Goal: Information Seeking & Learning: Learn about a topic

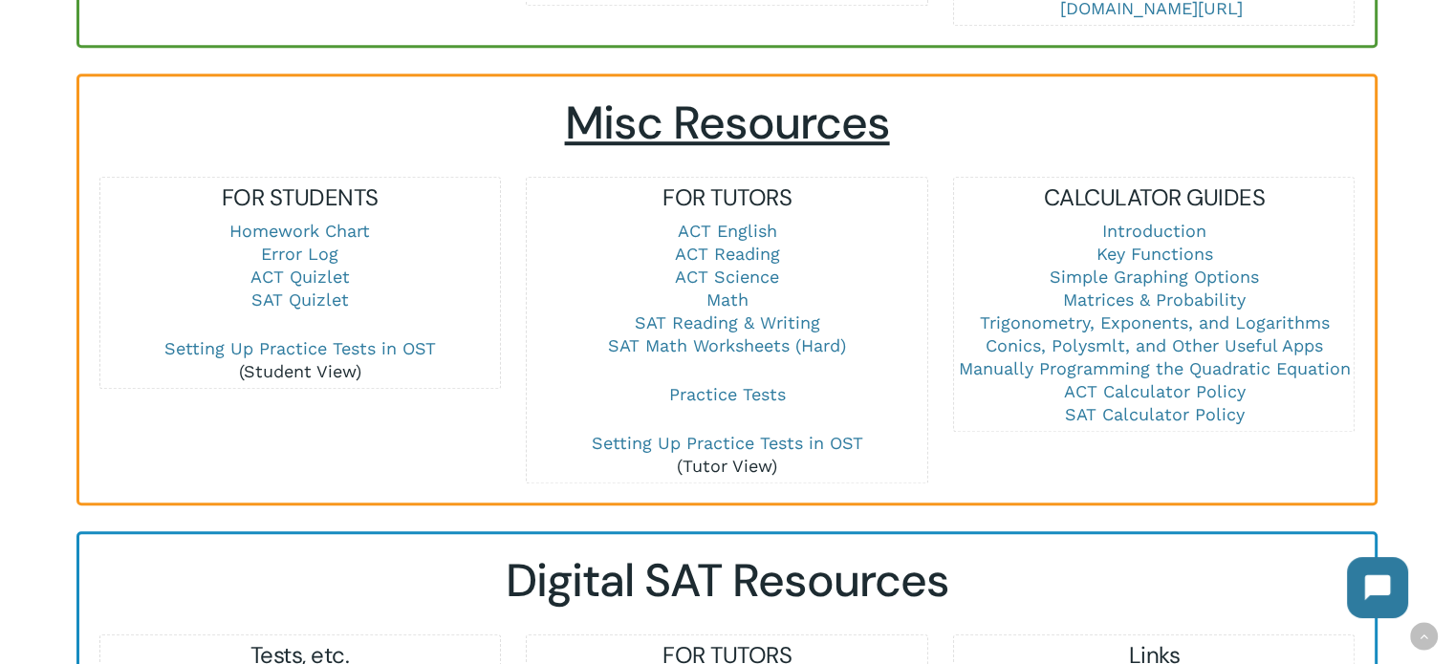
scroll to position [1243, 0]
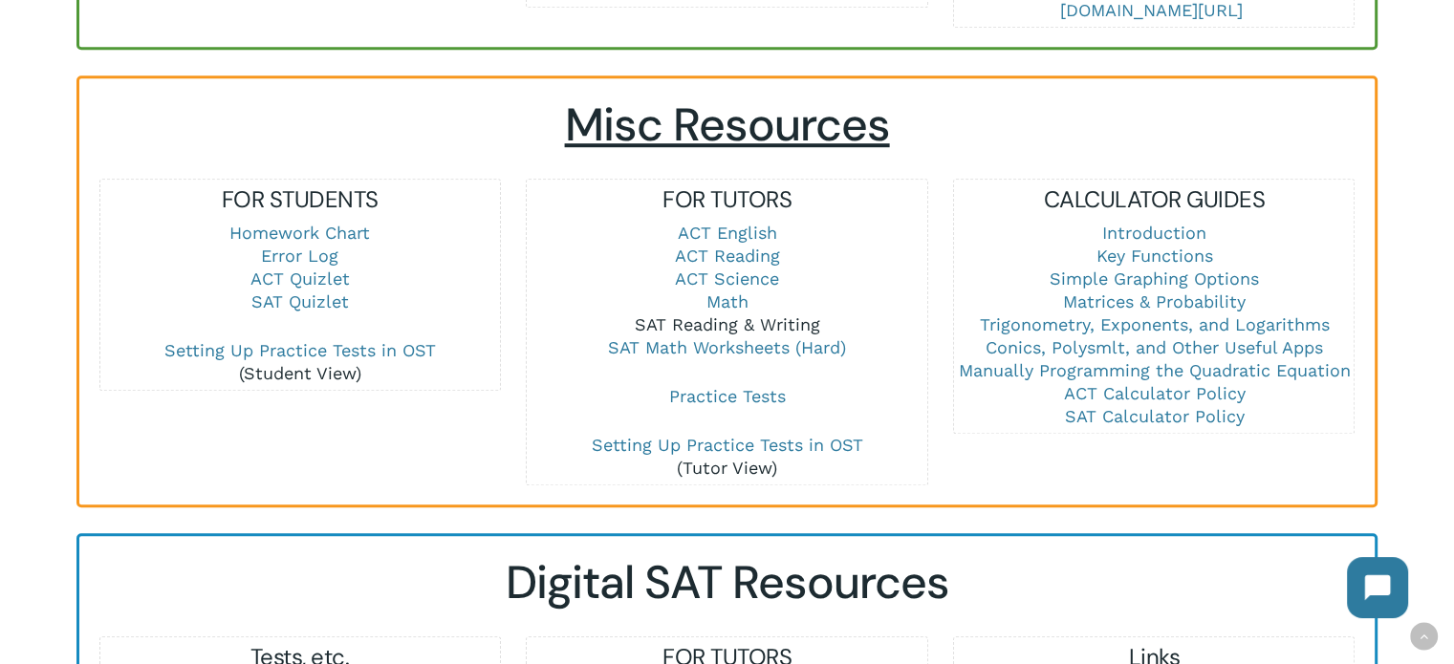
click at [690, 328] on link "SAT Reading & Writing" at bounding box center [726, 324] width 185 height 20
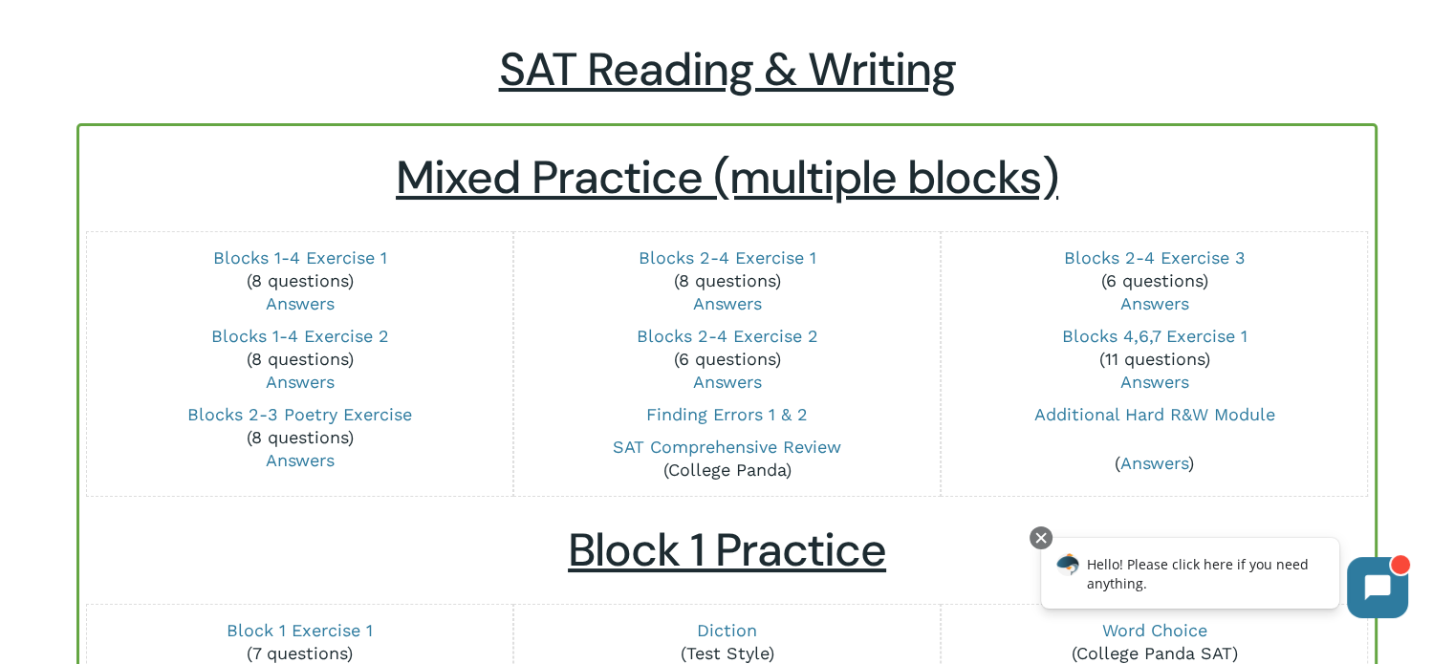
scroll to position [92, 0]
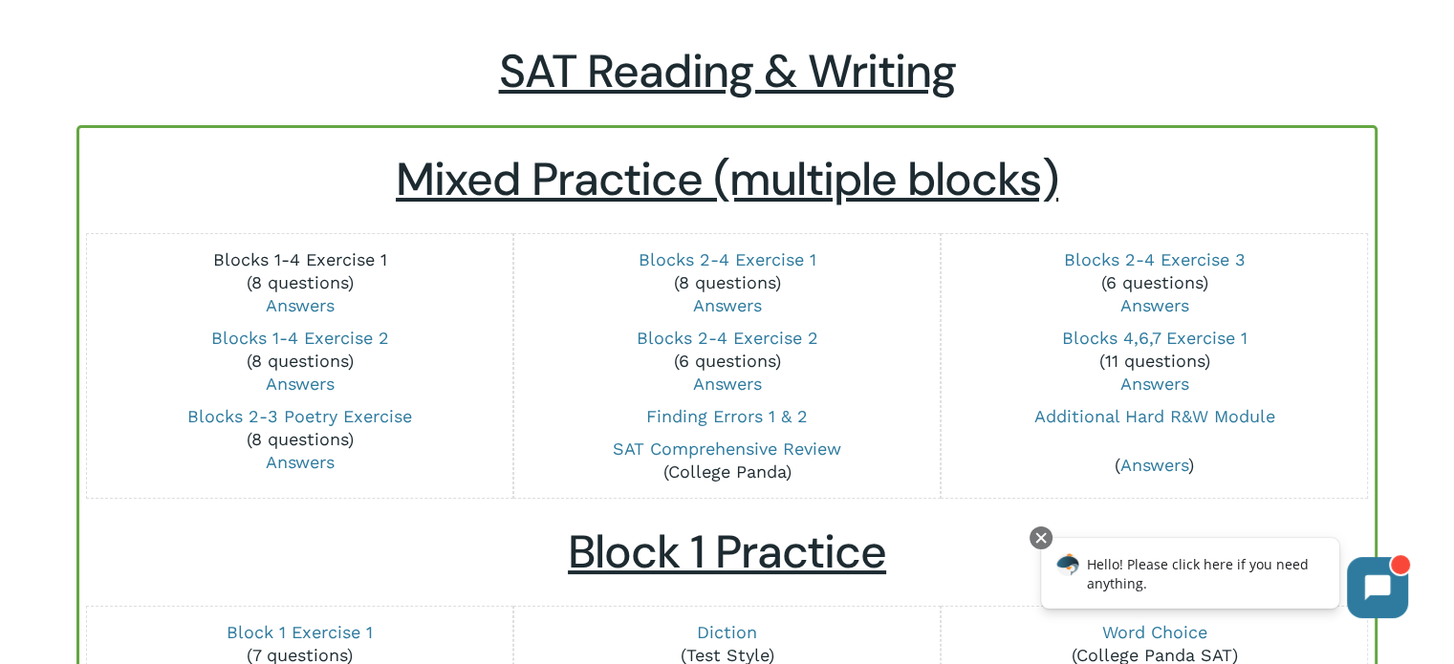
click at [336, 255] on link "Blocks 1-4 Exercise 1" at bounding box center [300, 259] width 174 height 20
